Goal: Task Accomplishment & Management: Use online tool/utility

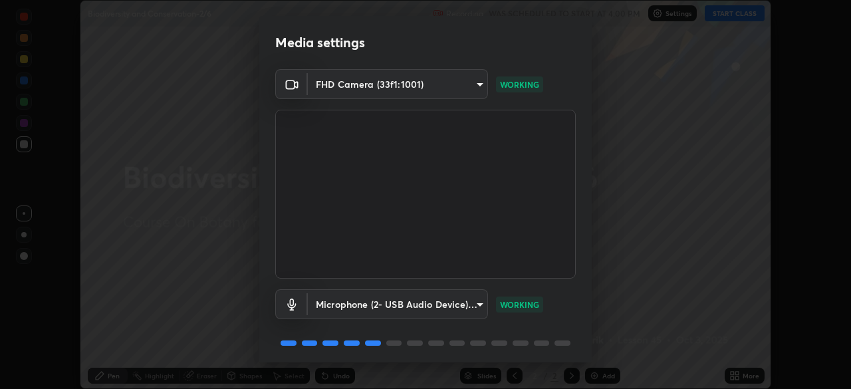
scroll to position [47, 0]
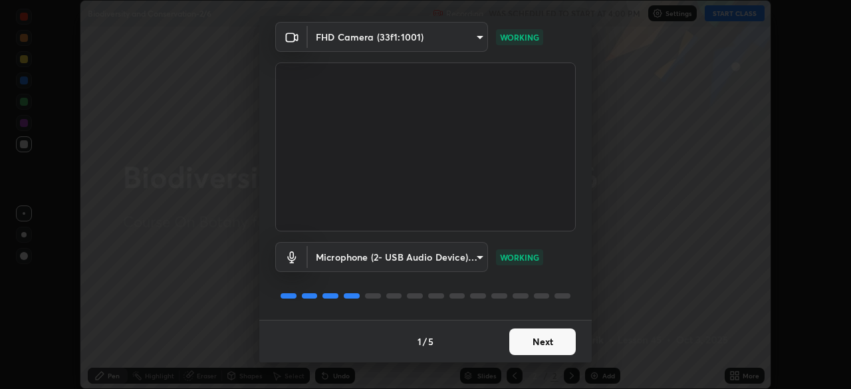
click at [529, 338] on button "Next" at bounding box center [542, 342] width 67 height 27
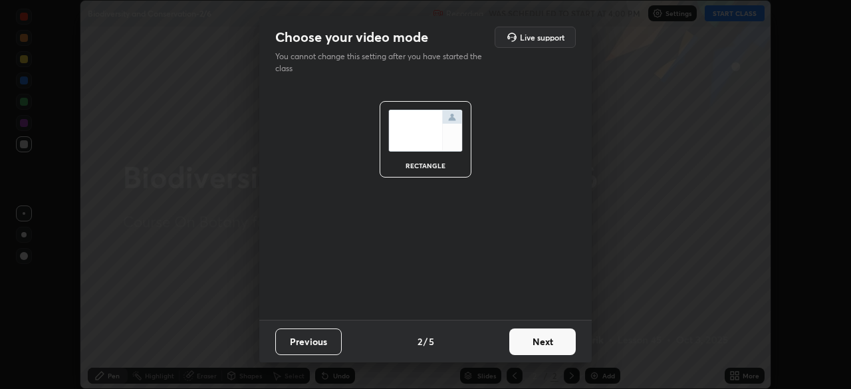
scroll to position [0, 0]
click at [540, 345] on button "Next" at bounding box center [542, 342] width 67 height 27
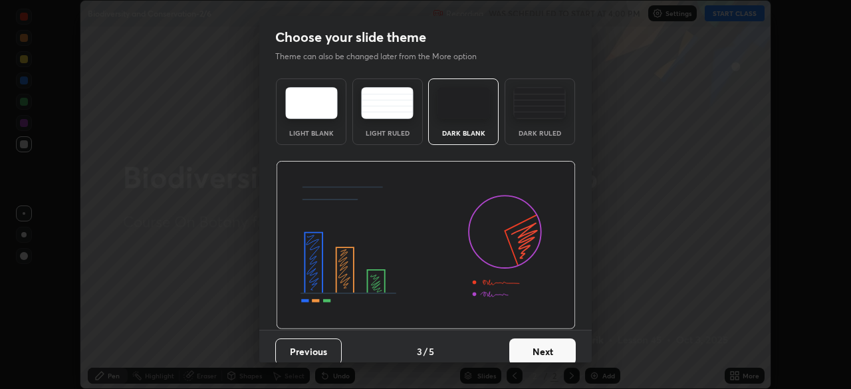
click at [536, 350] on button "Next" at bounding box center [542, 352] width 67 height 27
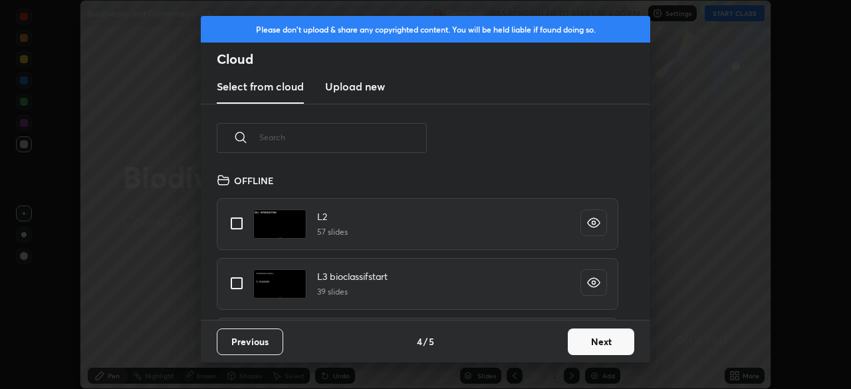
scroll to position [148, 427]
click at [393, 138] on input "text" at bounding box center [343, 137] width 168 height 57
click at [394, 133] on input "text" at bounding box center [343, 137] width 168 height 57
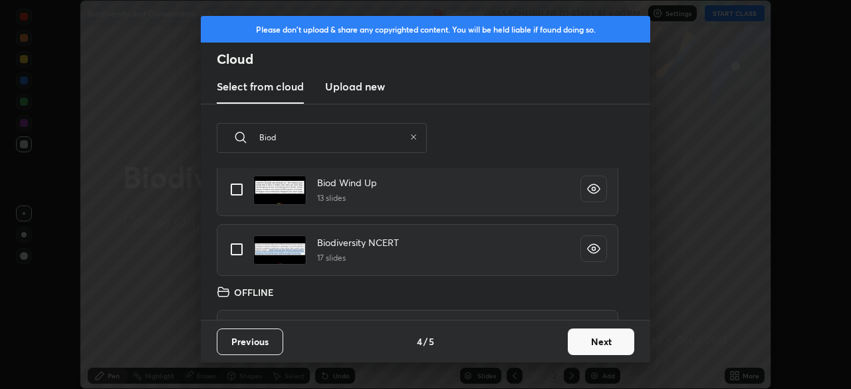
scroll to position [214, 0]
type input "Biod"
click at [242, 251] on input "grid" at bounding box center [237, 249] width 28 height 28
checkbox input "true"
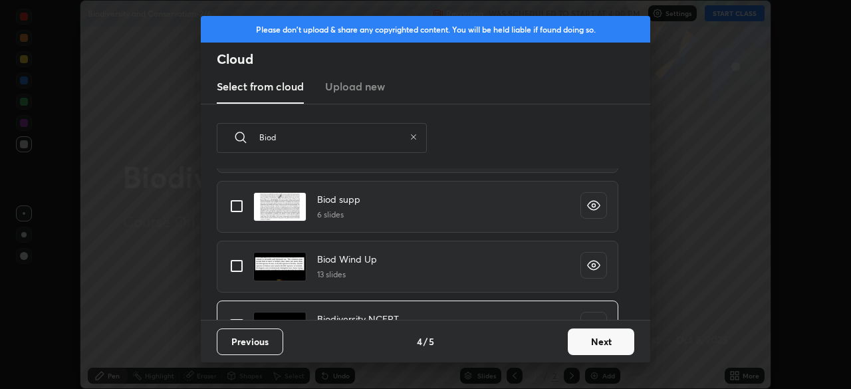
scroll to position [137, 0]
click at [237, 264] on input "grid" at bounding box center [237, 266] width 28 height 28
checkbox input "true"
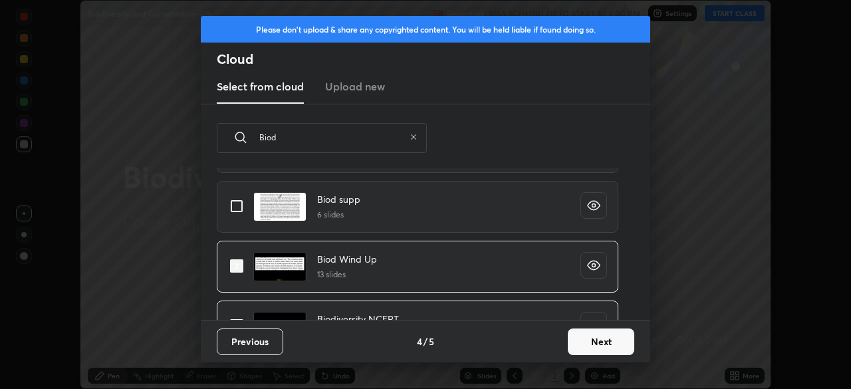
click at [240, 211] on input "grid" at bounding box center [237, 206] width 28 height 28
checkbox input "true"
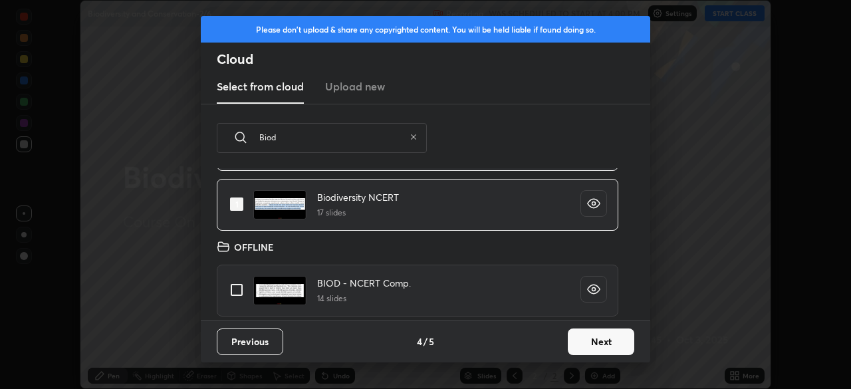
scroll to position [259, 0]
click at [231, 289] on input "grid" at bounding box center [237, 289] width 28 height 28
checkbox input "true"
click at [584, 344] on button "Next" at bounding box center [601, 342] width 67 height 27
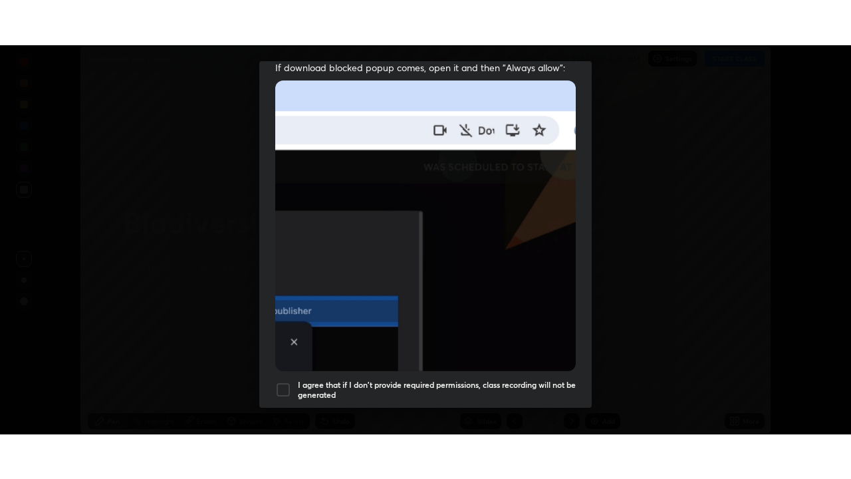
scroll to position [319, 0]
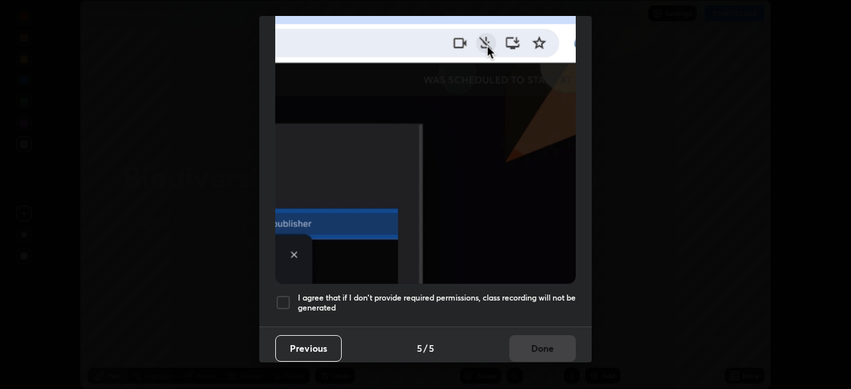
click at [442, 303] on h5 "I agree that if I don't provide required permissions, class recording will not …" at bounding box center [437, 303] width 278 height 21
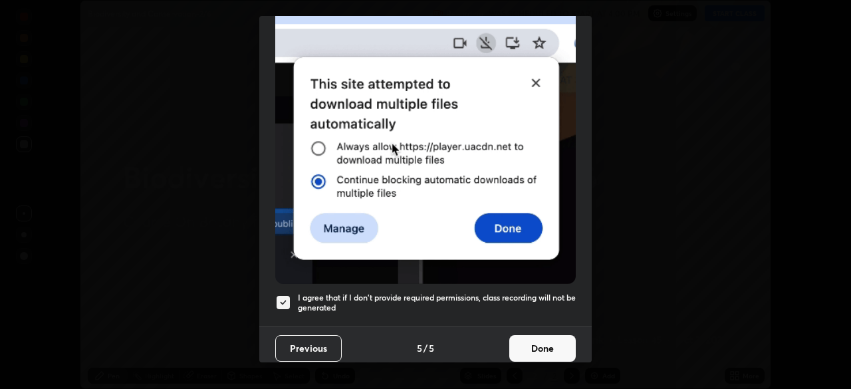
click at [535, 347] on button "Done" at bounding box center [542, 348] width 67 height 27
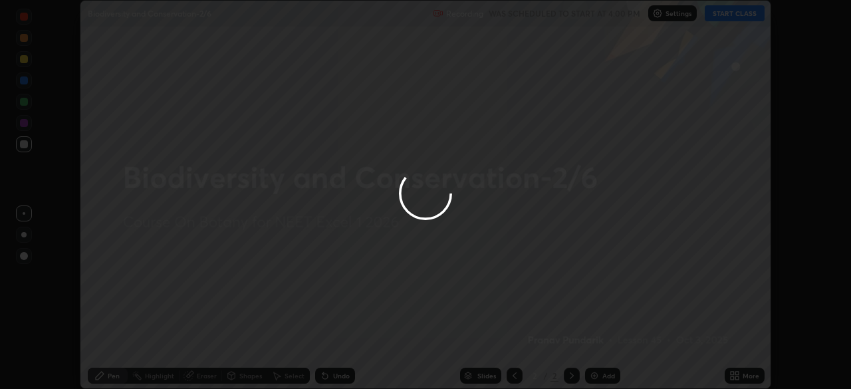
click at [512, 376] on div at bounding box center [425, 194] width 851 height 389
click at [515, 378] on div at bounding box center [425, 194] width 851 height 389
click at [512, 378] on div at bounding box center [425, 194] width 851 height 389
click at [513, 379] on div at bounding box center [425, 194] width 851 height 389
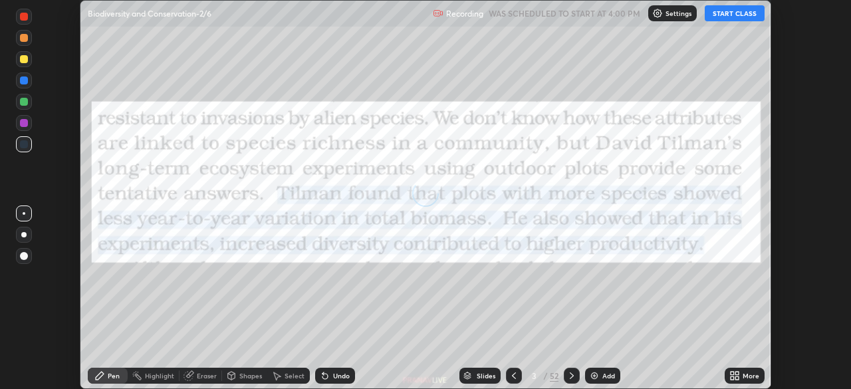
click at [513, 376] on icon at bounding box center [514, 375] width 11 height 11
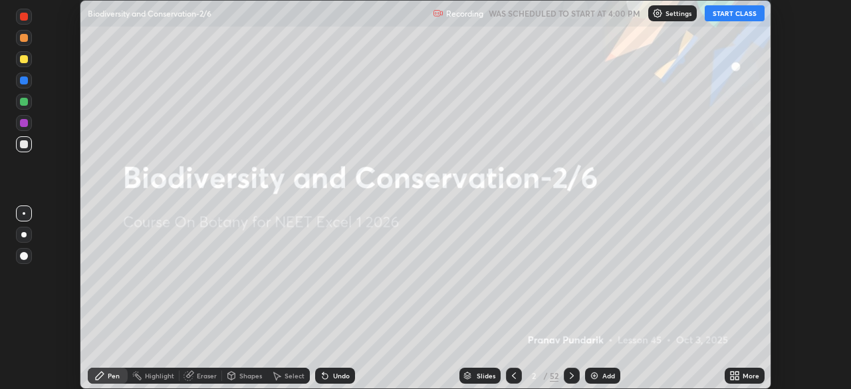
click at [608, 376] on div "Add" at bounding box center [609, 375] width 13 height 7
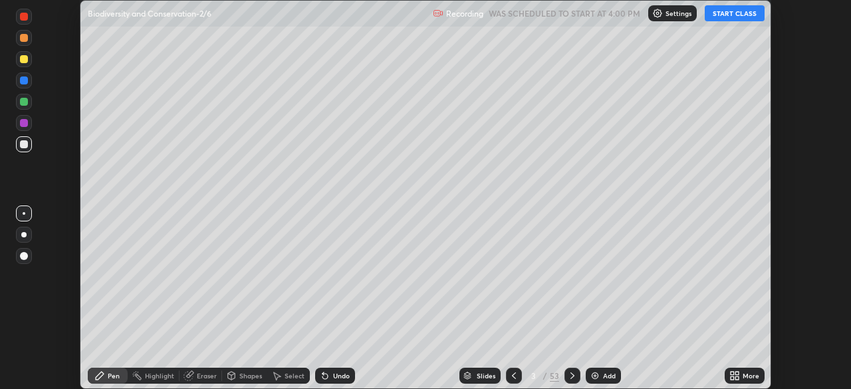
click at [745, 372] on div "More" at bounding box center [751, 375] width 17 height 7
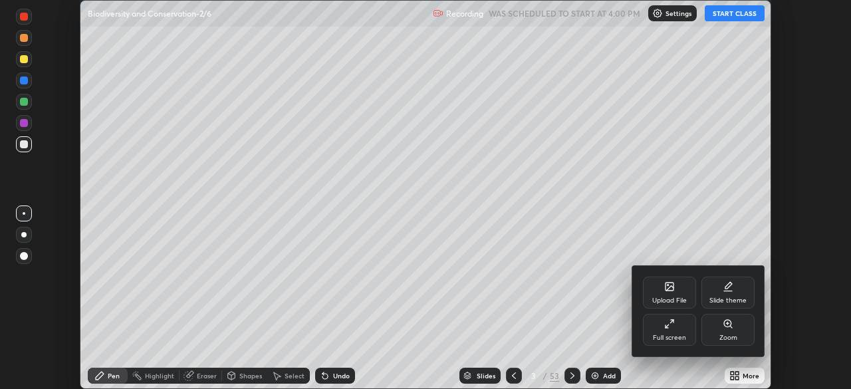
click at [680, 331] on div "Full screen" at bounding box center [669, 330] width 53 height 32
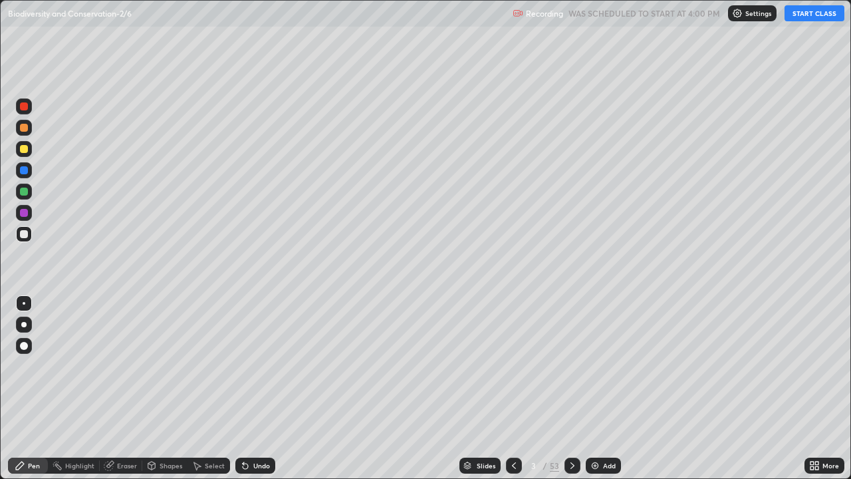
scroll to position [479, 851]
click at [817, 18] on button "START CLASS" at bounding box center [815, 13] width 60 height 16
click at [31, 324] on div at bounding box center [24, 325] width 16 height 16
click at [24, 325] on div at bounding box center [23, 324] width 5 height 5
click at [27, 148] on div at bounding box center [24, 149] width 8 height 8
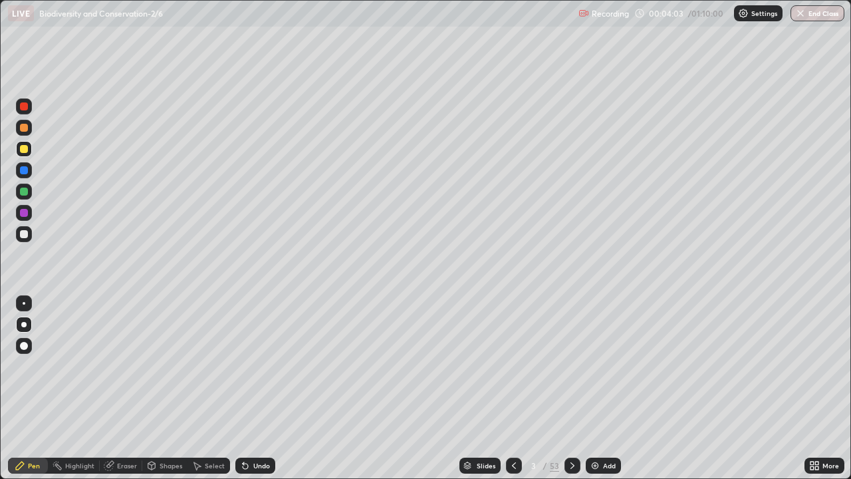
click at [257, 388] on div "Undo" at bounding box center [261, 465] width 17 height 7
click at [25, 235] on div at bounding box center [24, 234] width 8 height 8
click at [23, 194] on div at bounding box center [24, 192] width 8 height 8
click at [25, 106] on div at bounding box center [24, 106] width 8 height 8
click at [24, 213] on div at bounding box center [24, 213] width 8 height 8
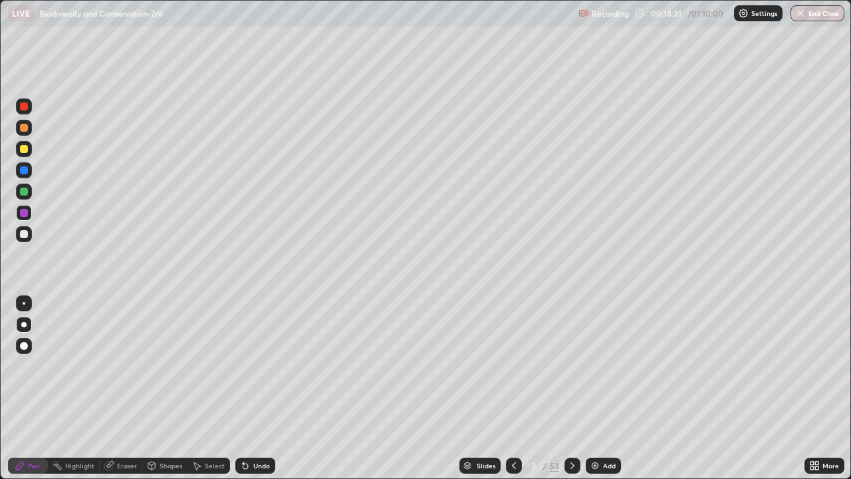
click at [617, 388] on div "Add" at bounding box center [603, 466] width 35 height 16
click at [605, 388] on div "Add" at bounding box center [609, 465] width 13 height 7
click at [30, 156] on div at bounding box center [24, 148] width 16 height 21
click at [27, 232] on div at bounding box center [24, 234] width 8 height 8
click at [24, 170] on div at bounding box center [24, 170] width 8 height 8
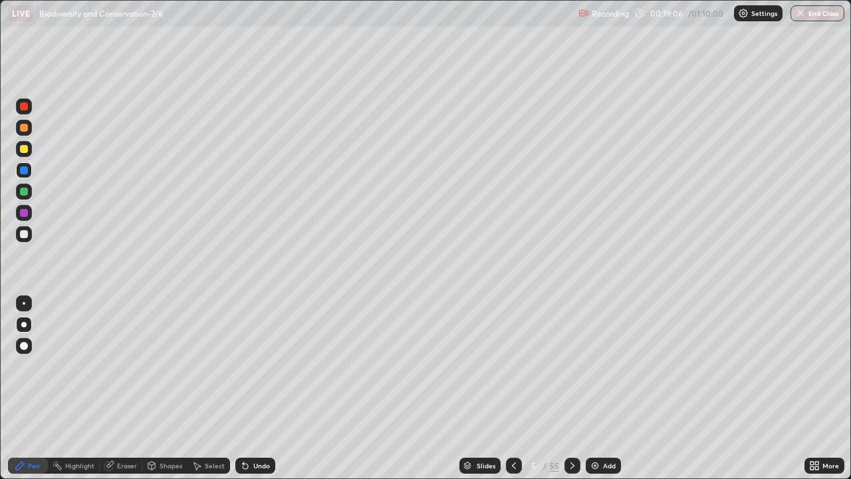
click at [23, 154] on div at bounding box center [24, 149] width 16 height 16
click at [28, 235] on div at bounding box center [24, 234] width 16 height 16
click at [27, 192] on div at bounding box center [24, 192] width 8 height 8
click at [79, 388] on div "Highlight" at bounding box center [79, 465] width 29 height 7
click at [27, 388] on icon at bounding box center [24, 420] width 11 height 11
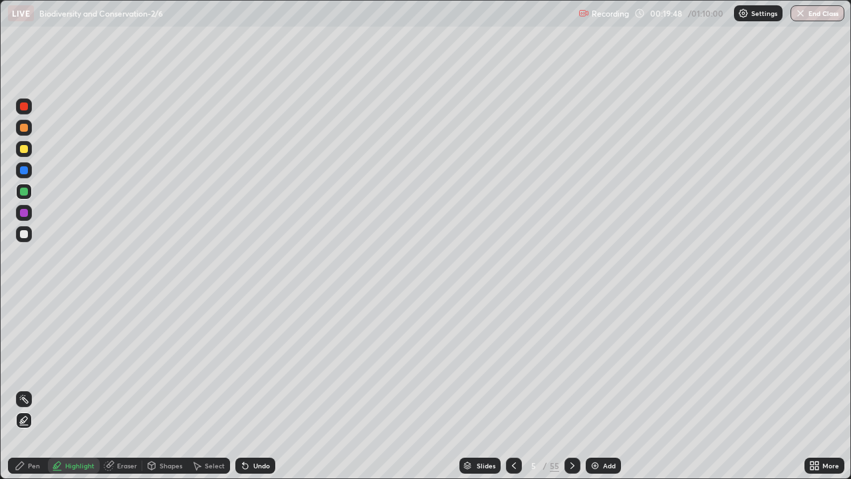
click at [24, 148] on div at bounding box center [24, 149] width 8 height 8
click at [28, 388] on div "Pen" at bounding box center [28, 466] width 40 height 16
click at [608, 388] on div "Add" at bounding box center [609, 465] width 13 height 7
click at [27, 235] on div at bounding box center [24, 234] width 8 height 8
click at [517, 388] on div at bounding box center [514, 466] width 16 height 16
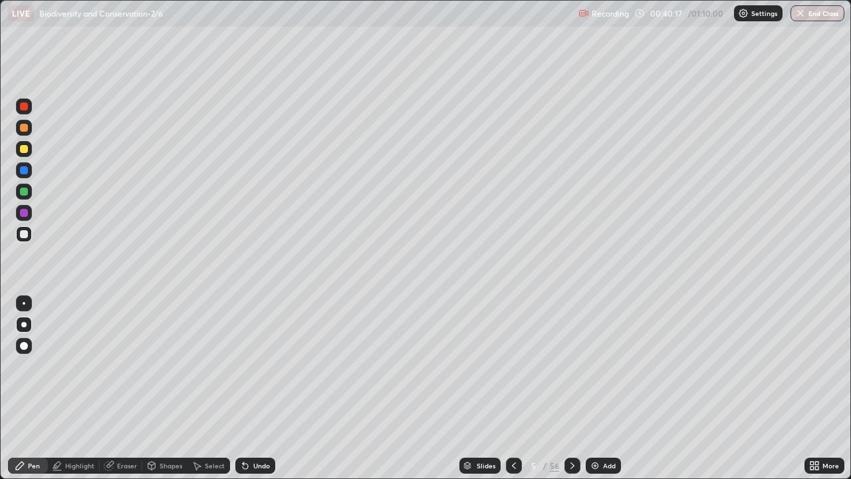
click at [605, 388] on div "Add" at bounding box center [603, 466] width 35 height 16
click at [24, 150] on div at bounding box center [24, 149] width 8 height 8
click at [609, 388] on div "Add" at bounding box center [602, 466] width 35 height 16
click at [827, 388] on div "More" at bounding box center [831, 465] width 17 height 7
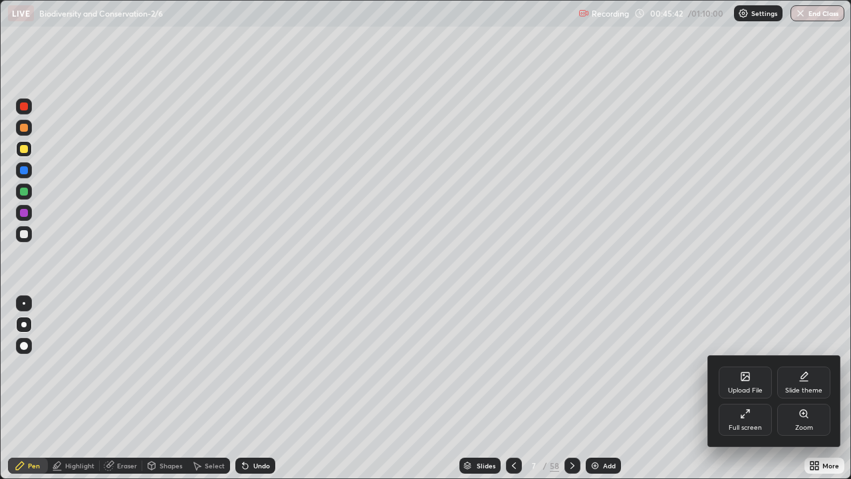
click at [749, 382] on div "Upload File" at bounding box center [745, 382] width 53 height 32
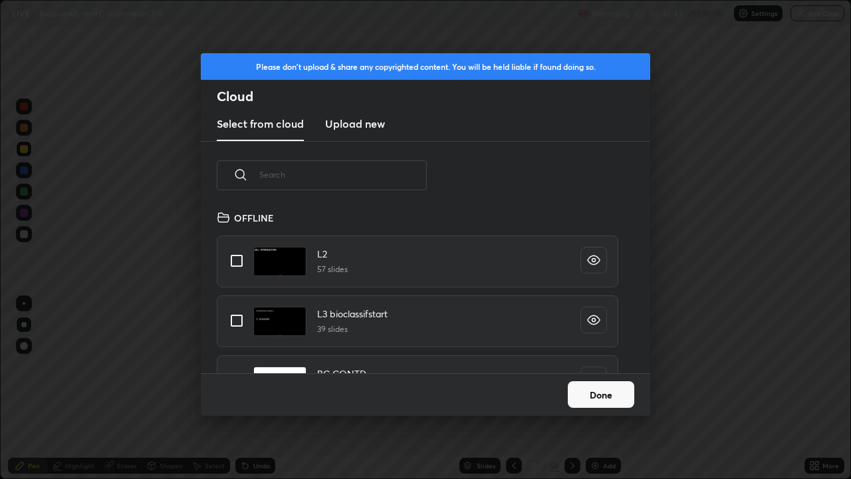
scroll to position [164, 427]
click at [392, 172] on input "text" at bounding box center [343, 174] width 168 height 57
click at [393, 170] on input "text" at bounding box center [343, 174] width 168 height 57
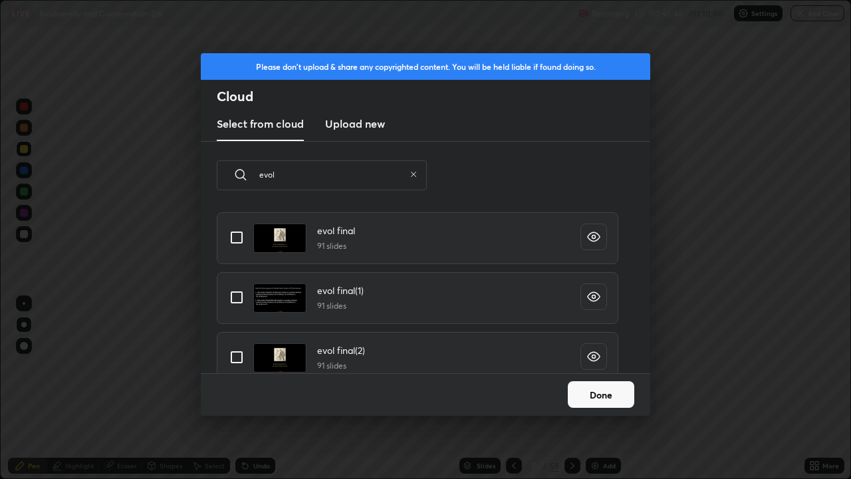
scroll to position [337, 0]
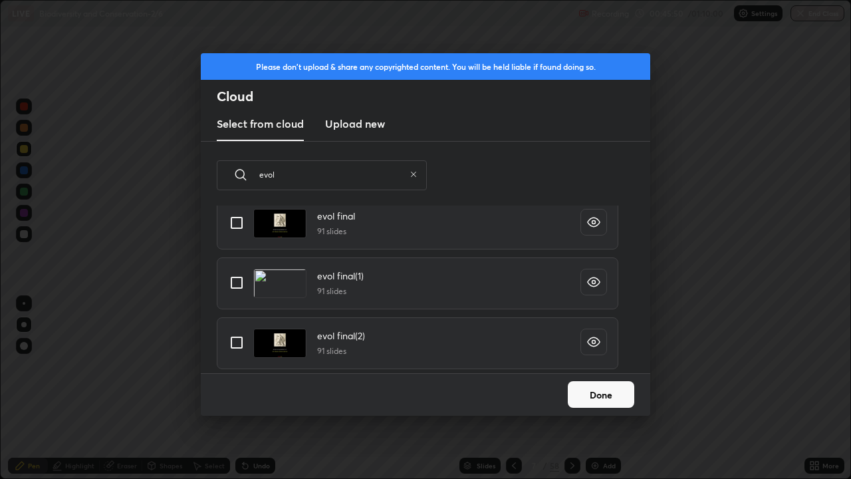
type input "evol"
click at [250, 347] on input "grid" at bounding box center [237, 343] width 28 height 28
checkbox input "true"
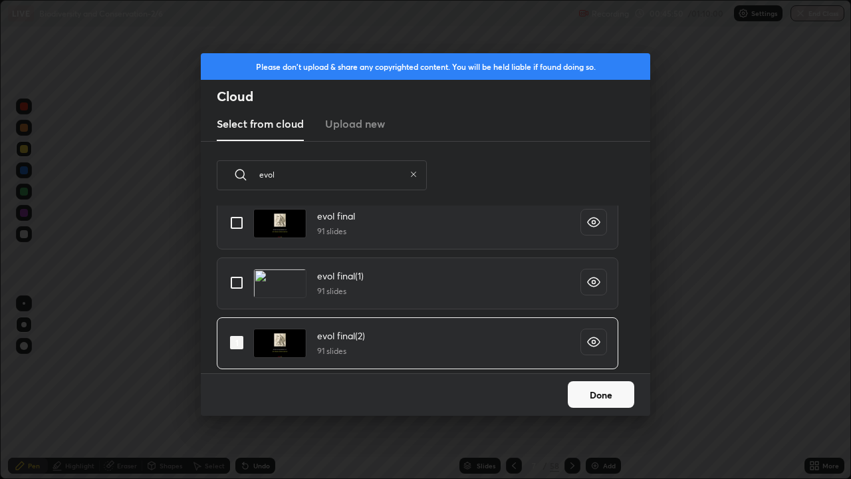
click at [598, 388] on button "Done" at bounding box center [601, 394] width 67 height 27
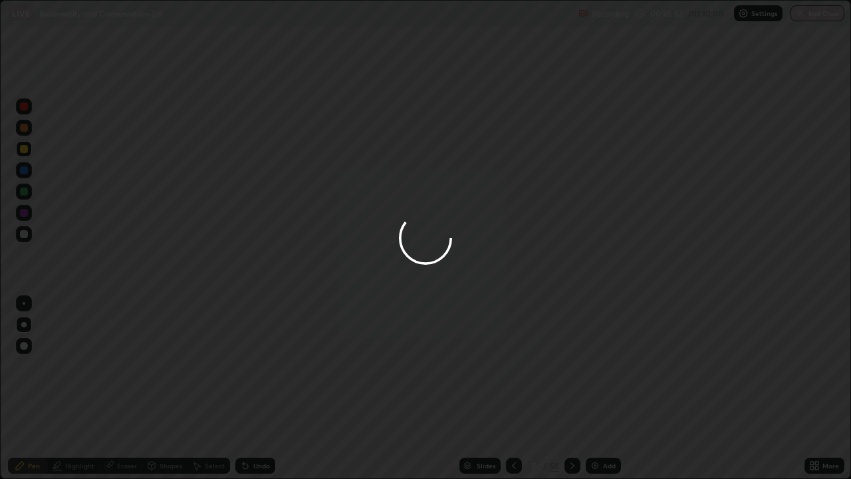
click at [482, 388] on div at bounding box center [425, 239] width 851 height 479
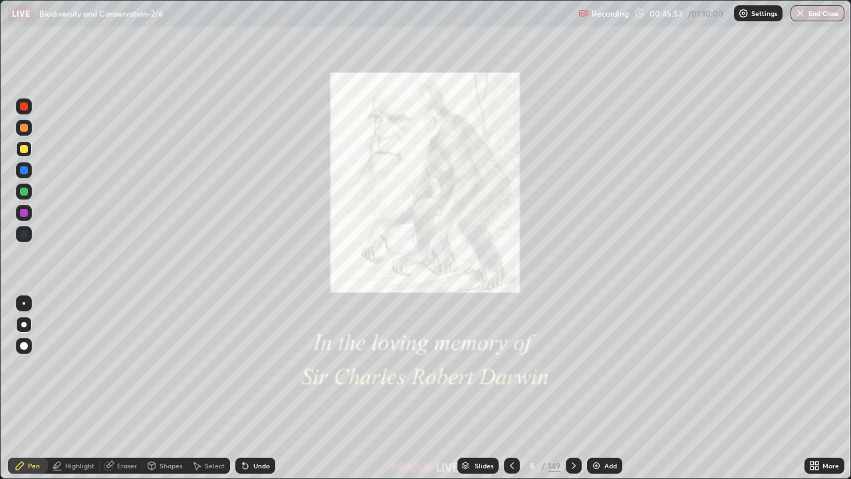
click at [482, 388] on div "Slides" at bounding box center [484, 465] width 19 height 7
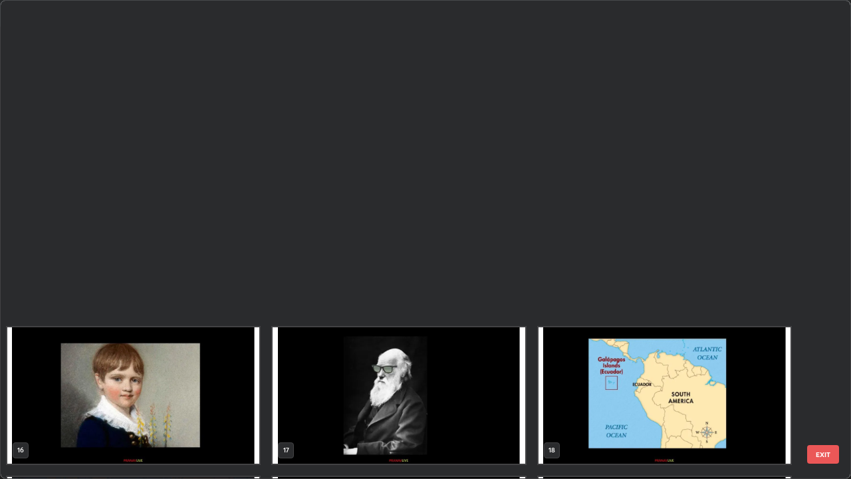
scroll to position [775, 0]
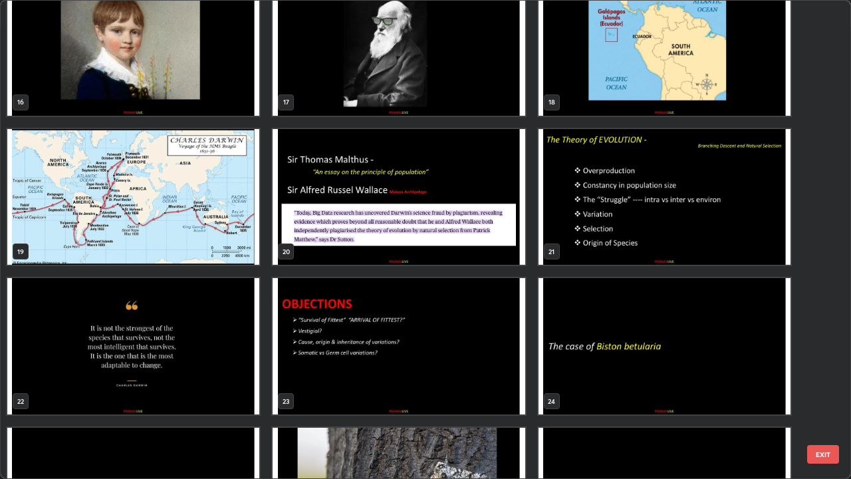
click at [244, 231] on img "grid" at bounding box center [133, 197] width 252 height 136
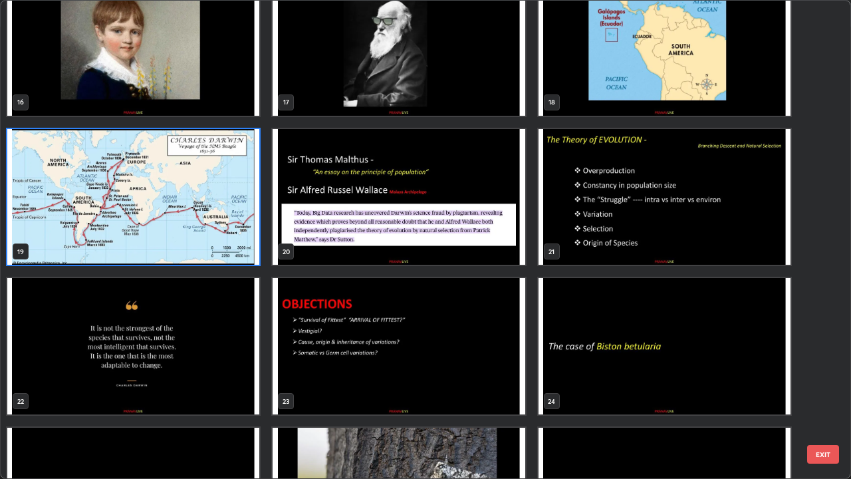
click at [244, 232] on img "grid" at bounding box center [133, 197] width 252 height 136
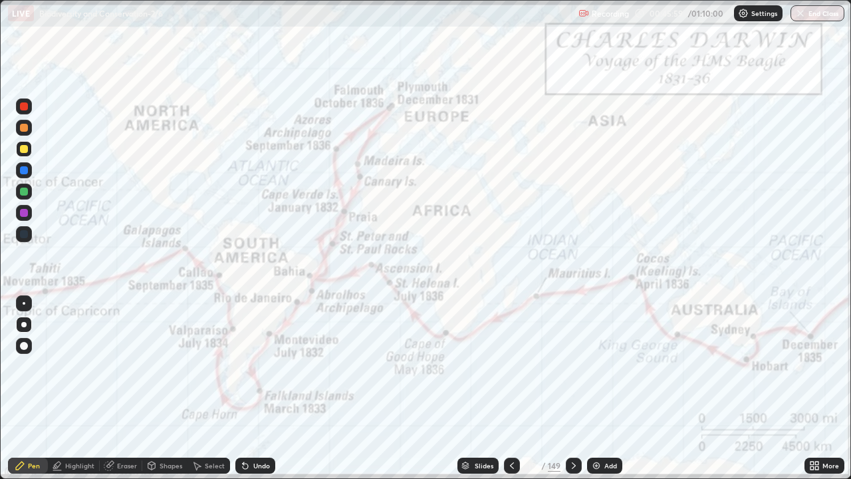
click at [245, 235] on img "grid" at bounding box center [133, 197] width 252 height 136
click at [511, 388] on icon at bounding box center [512, 465] width 11 height 11
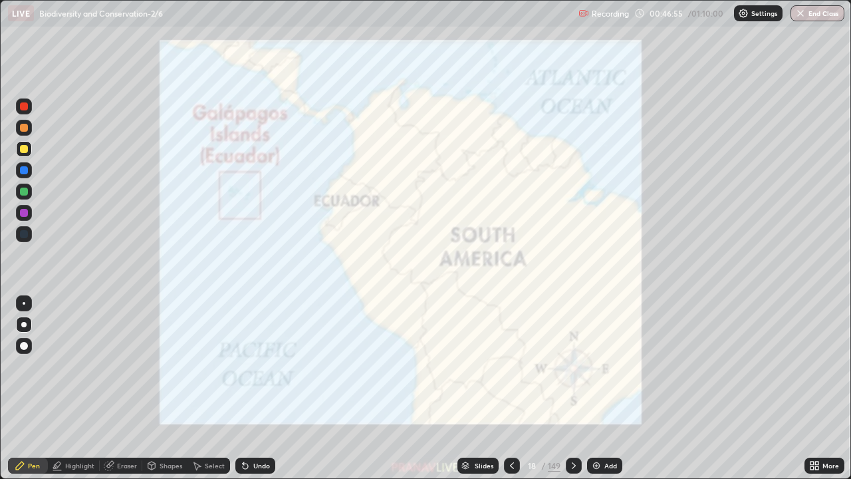
click at [616, 388] on div "Add" at bounding box center [611, 465] width 13 height 7
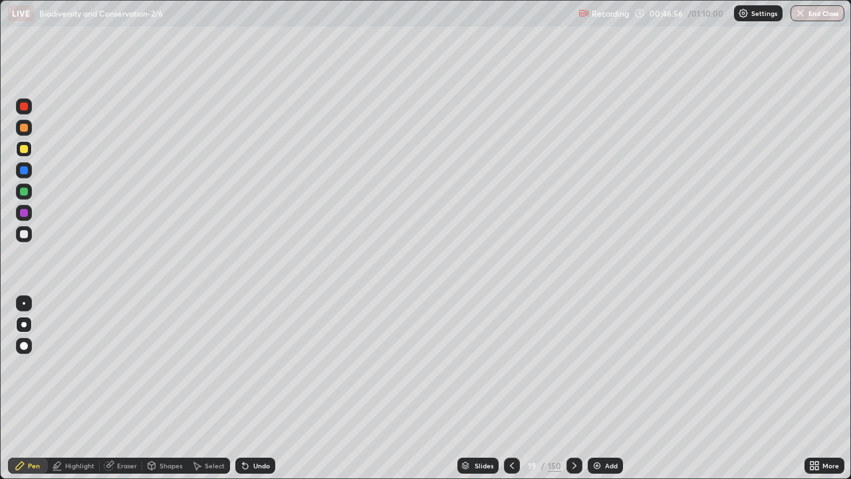
click at [29, 152] on div at bounding box center [24, 149] width 16 height 16
click at [30, 237] on div at bounding box center [24, 234] width 16 height 16
click at [121, 388] on div "Eraser" at bounding box center [127, 465] width 20 height 7
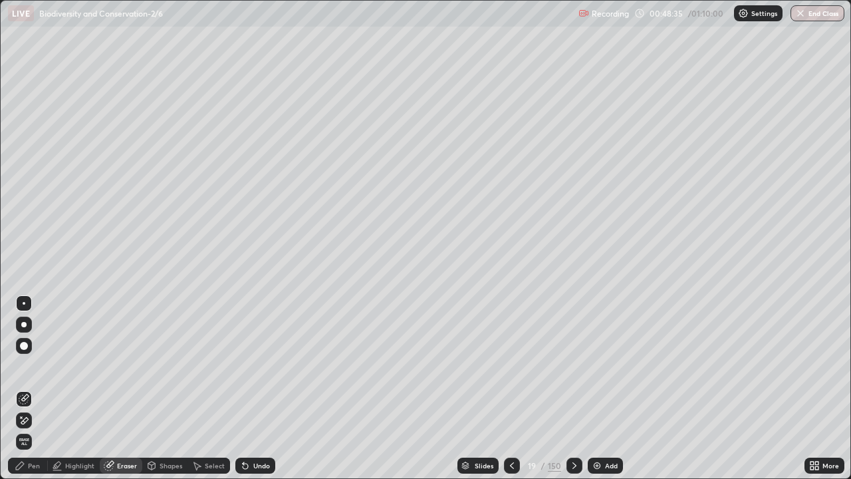
click at [23, 388] on div "Pen" at bounding box center [28, 466] width 40 height 16
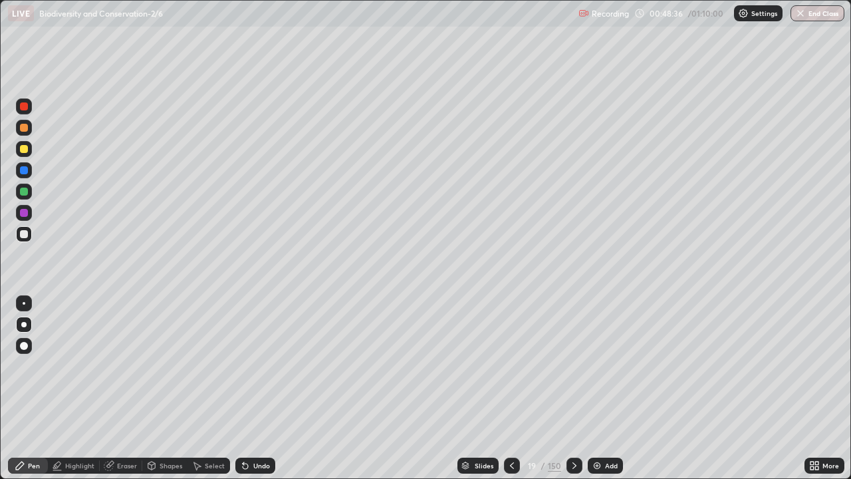
click at [25, 388] on div "Pen" at bounding box center [28, 466] width 40 height 16
click at [29, 98] on div at bounding box center [24, 106] width 16 height 21
click at [26, 237] on div at bounding box center [24, 234] width 8 height 8
click at [604, 388] on div "Add" at bounding box center [605, 466] width 35 height 16
click at [808, 18] on button "End Class" at bounding box center [818, 13] width 54 height 16
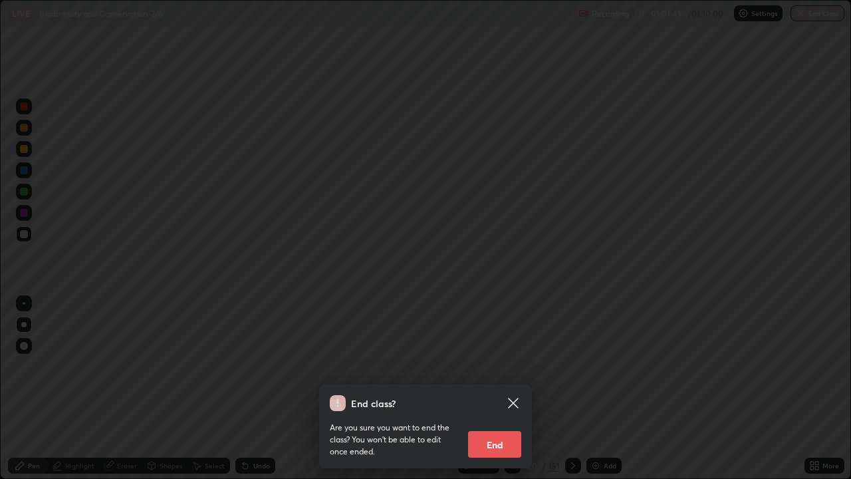
click at [505, 388] on button "End" at bounding box center [494, 444] width 53 height 27
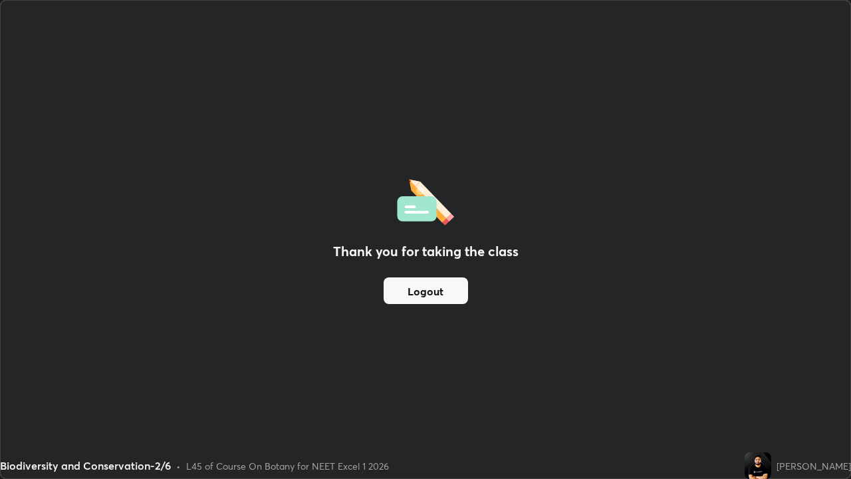
click at [442, 299] on button "Logout" at bounding box center [426, 290] width 84 height 27
